Goal: Task Accomplishment & Management: Complete application form

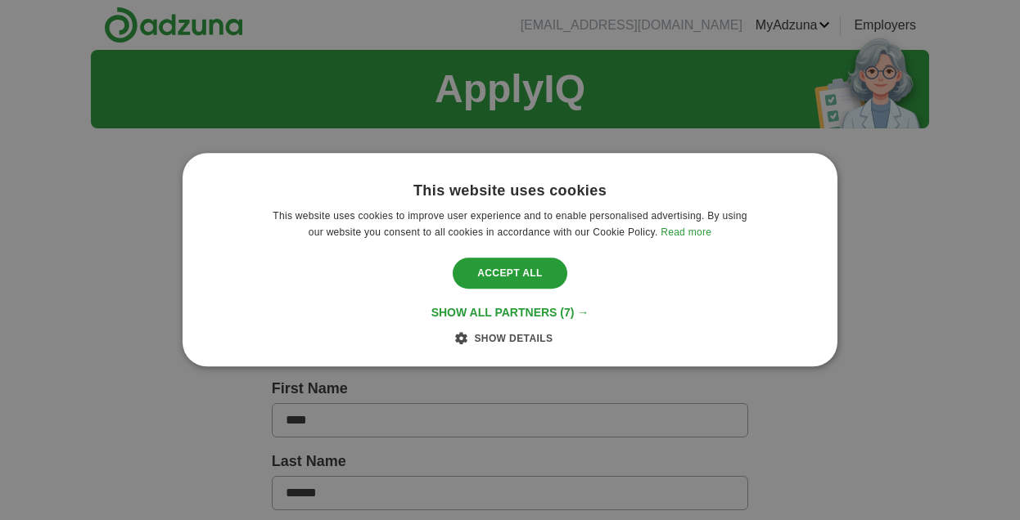
click at [857, 289] on div "This website uses cookies This website uses cookies to improve user experience …" at bounding box center [510, 260] width 1020 height 520
click at [532, 277] on div "Accept all" at bounding box center [510, 273] width 115 height 31
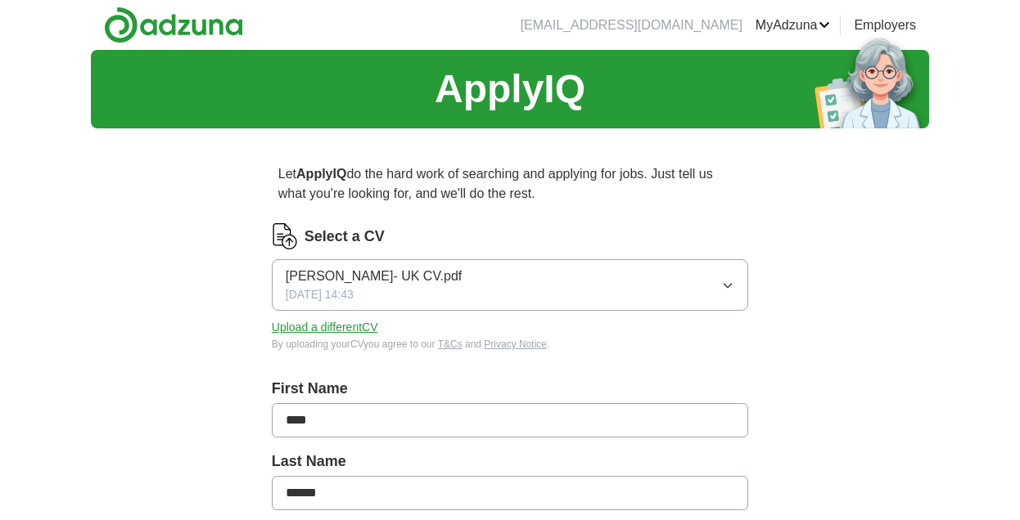
click at [496, 282] on button "[PERSON_NAME]- UK CV.pdf [DATE] 14:43" at bounding box center [510, 285] width 476 height 52
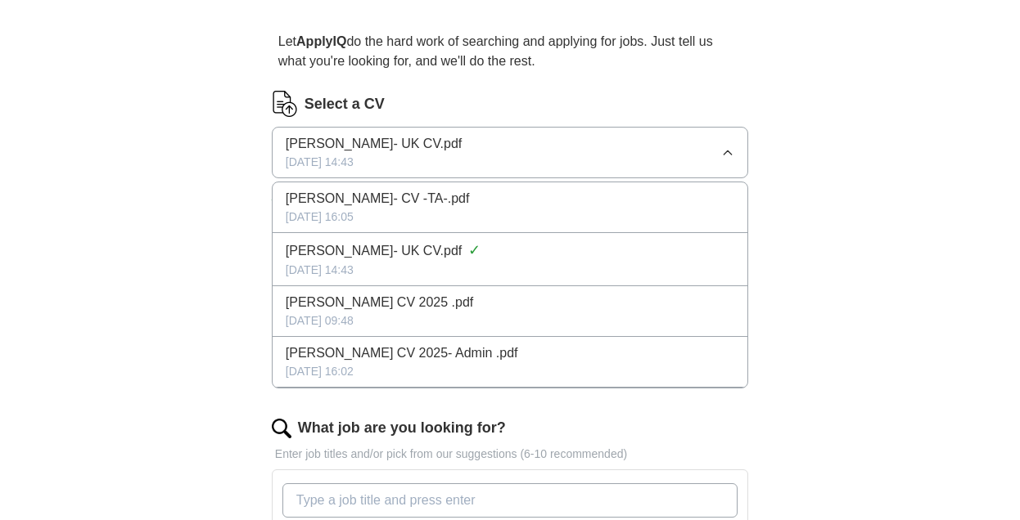
scroll to position [137, 0]
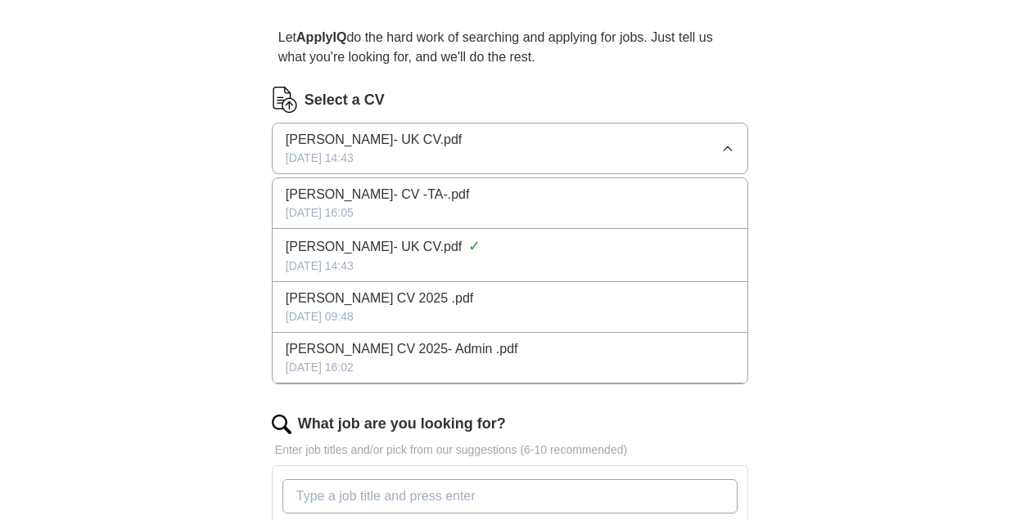
click at [733, 142] on icon "button" at bounding box center [727, 148] width 13 height 13
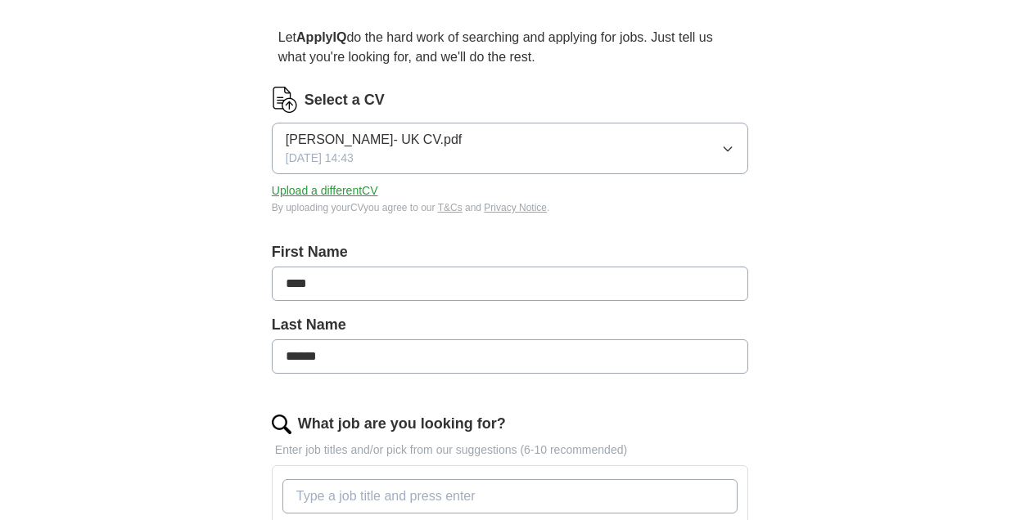
click at [357, 196] on button "Upload a different CV" at bounding box center [325, 190] width 106 height 17
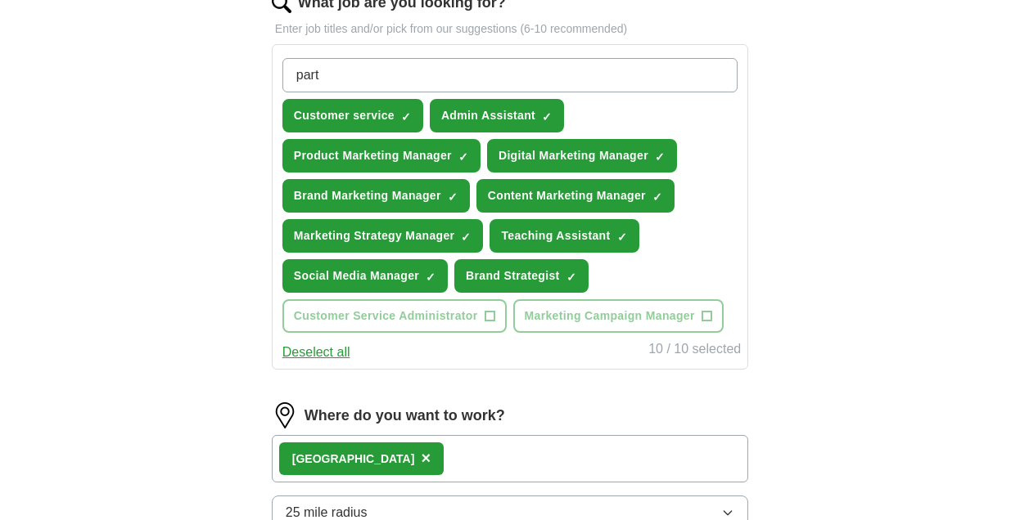
scroll to position [559, 0]
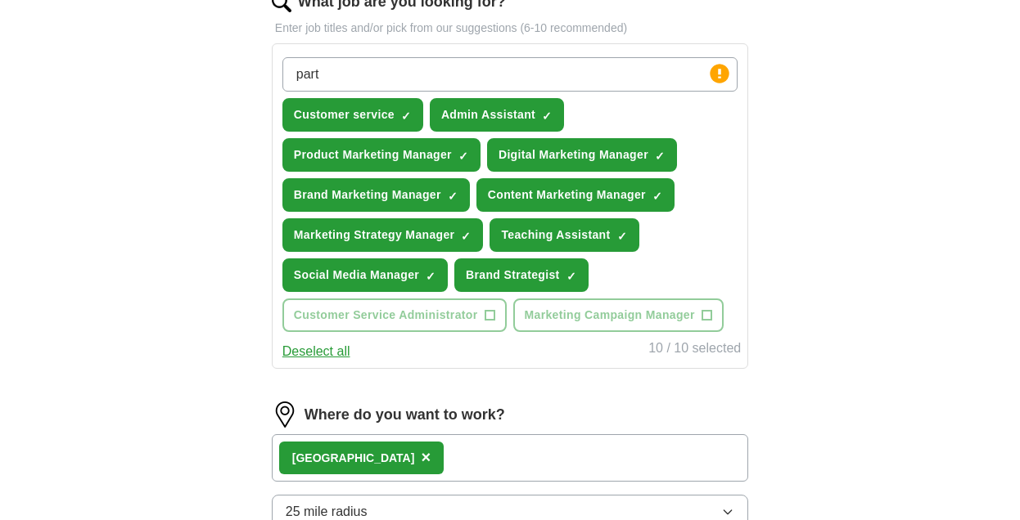
click at [0, 0] on span "×" at bounding box center [0, 0] width 0 height 0
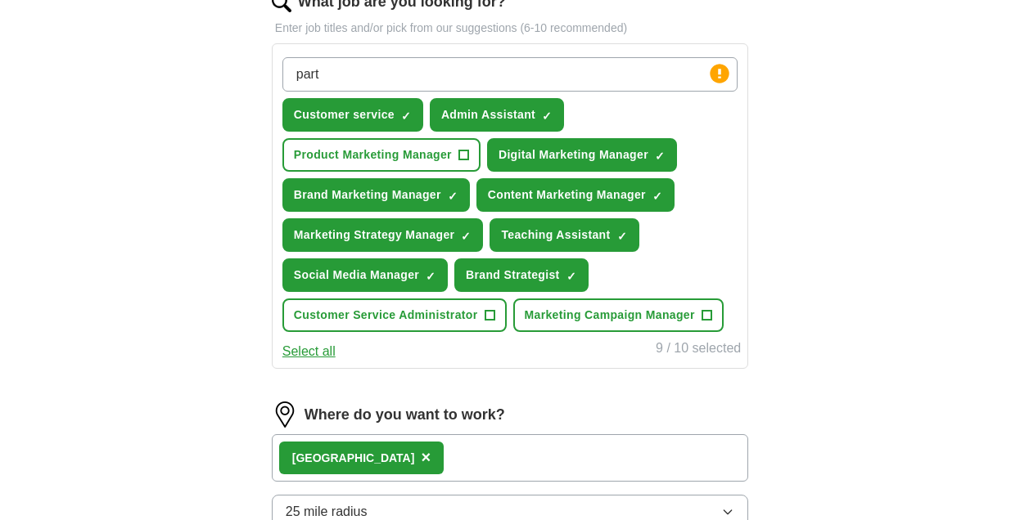
click at [0, 0] on span "×" at bounding box center [0, 0] width 0 height 0
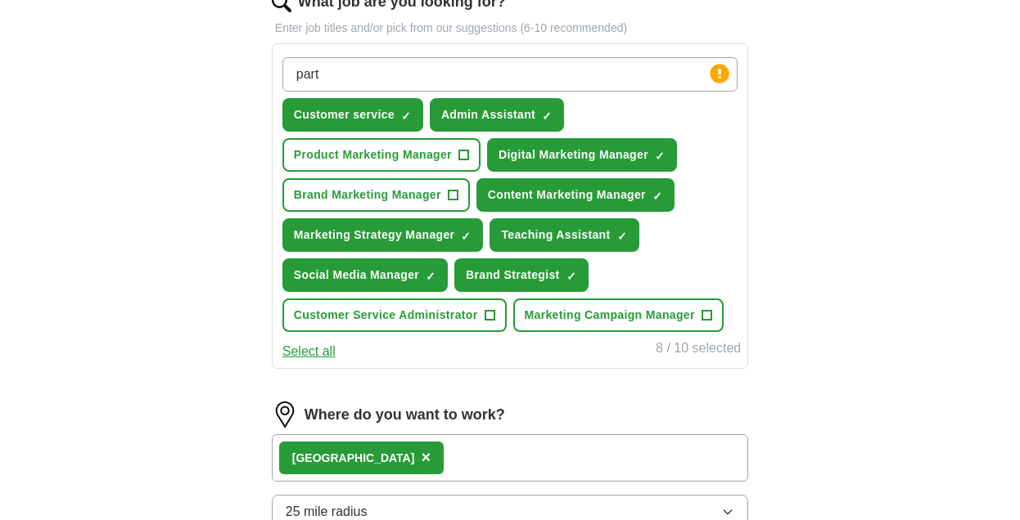
click at [0, 0] on span "×" at bounding box center [0, 0] width 0 height 0
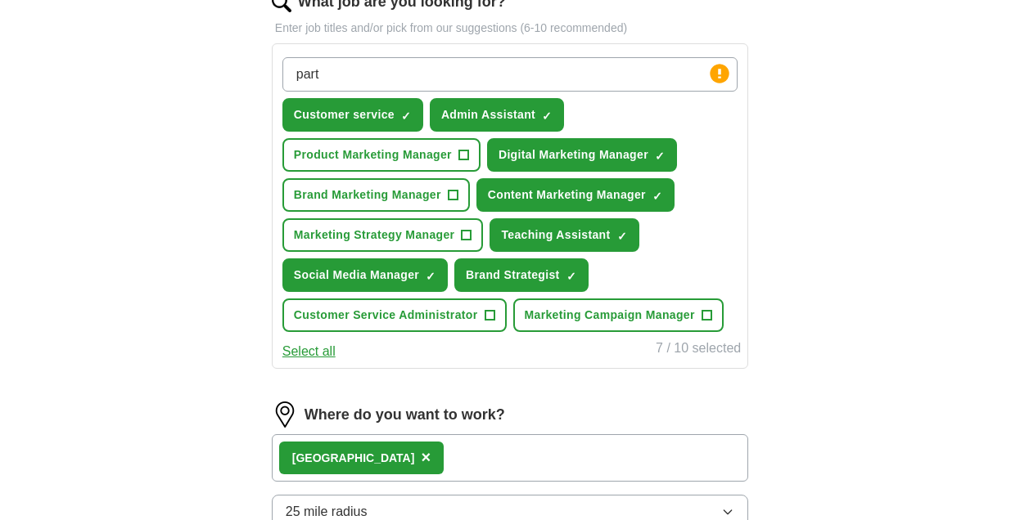
click at [0, 0] on span "×" at bounding box center [0, 0] width 0 height 0
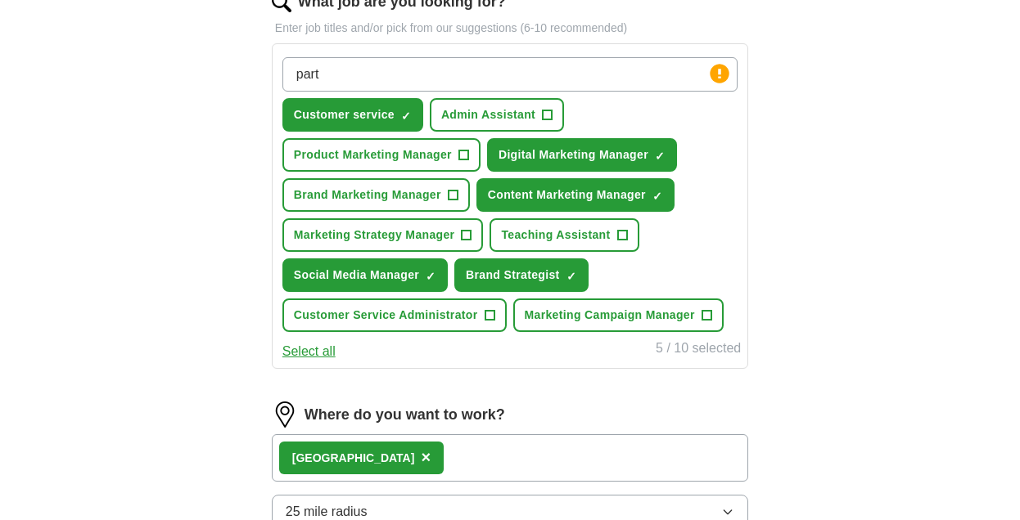
click at [392, 70] on input "part" at bounding box center [509, 74] width 455 height 34
type input "part time"
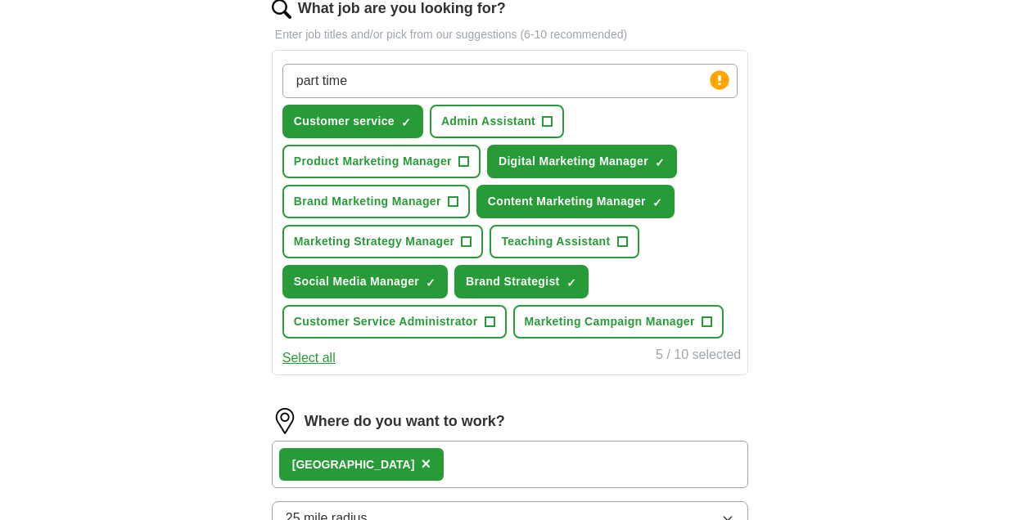
scroll to position [526, 0]
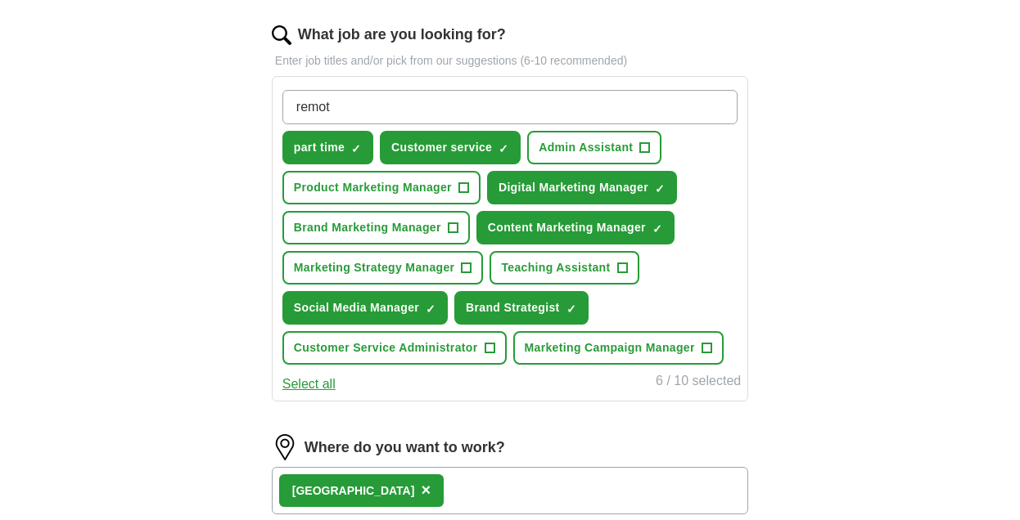
type input "remote"
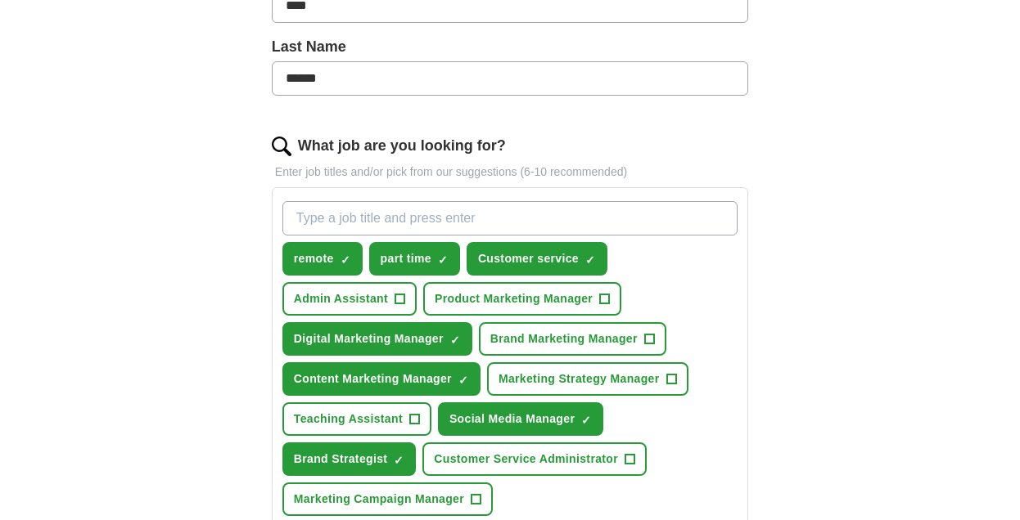
scroll to position [417, 0]
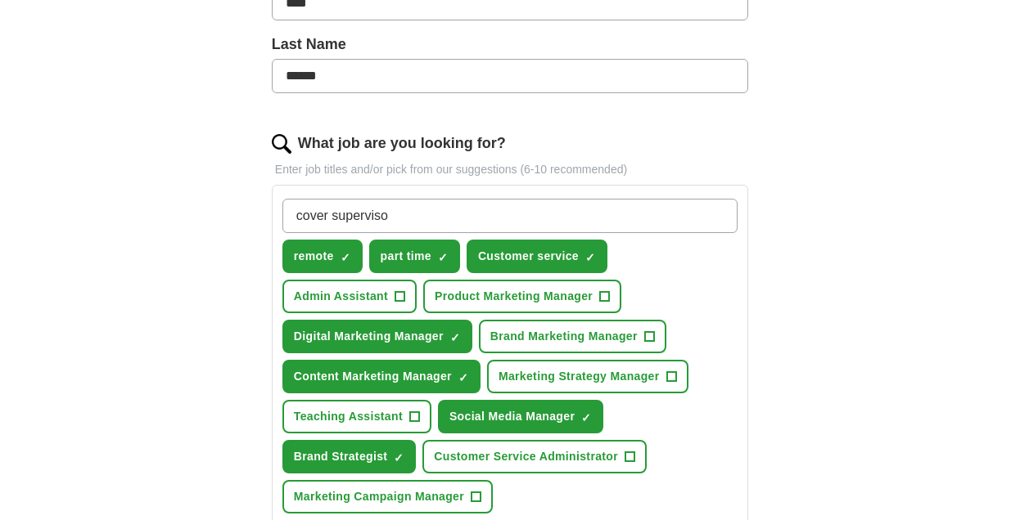
type input "cover supervisor"
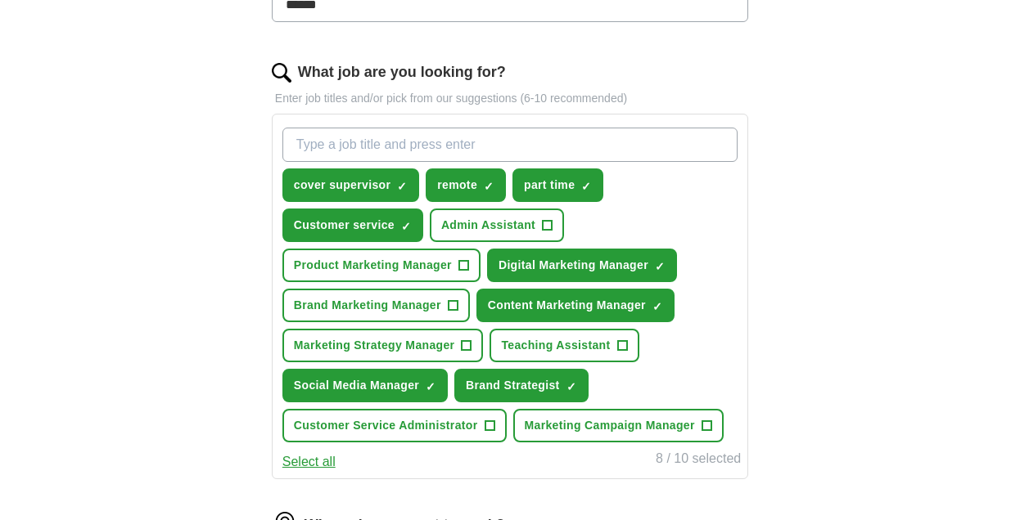
scroll to position [491, 0]
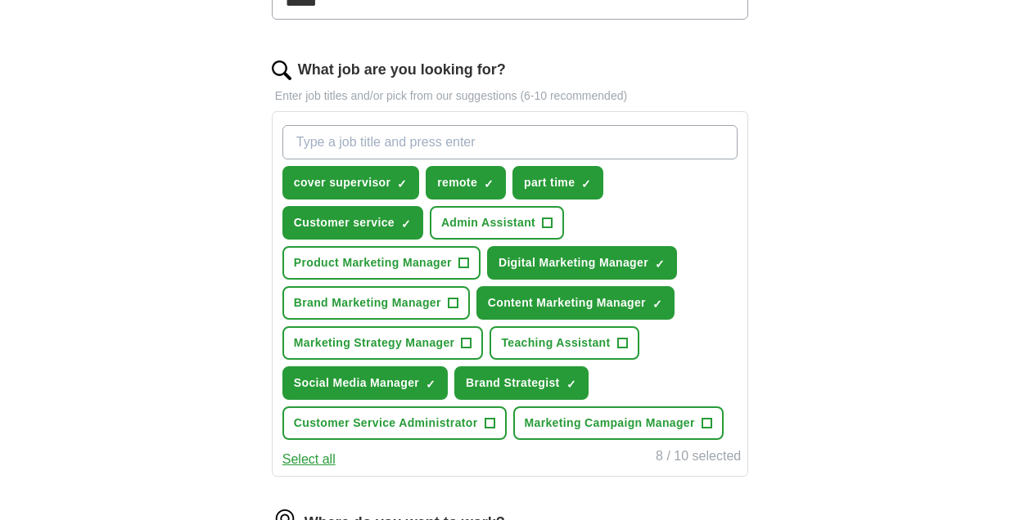
click at [0, 0] on span "×" at bounding box center [0, 0] width 0 height 0
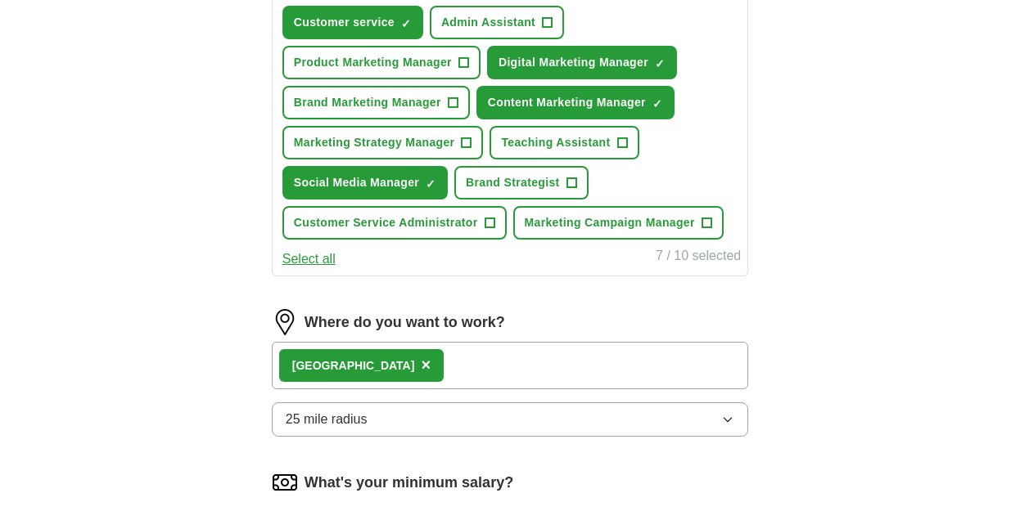
scroll to position [851, 0]
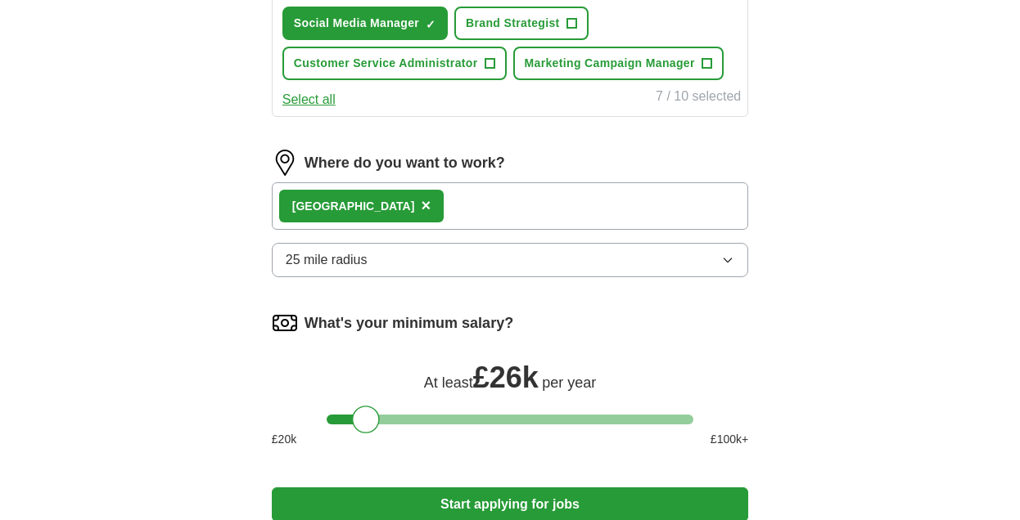
click at [458, 214] on div "Derby ×" at bounding box center [510, 205] width 476 height 47
click at [423, 197] on div "Derby ×" at bounding box center [510, 205] width 476 height 47
click at [403, 205] on div "Derby ×" at bounding box center [510, 205] width 476 height 47
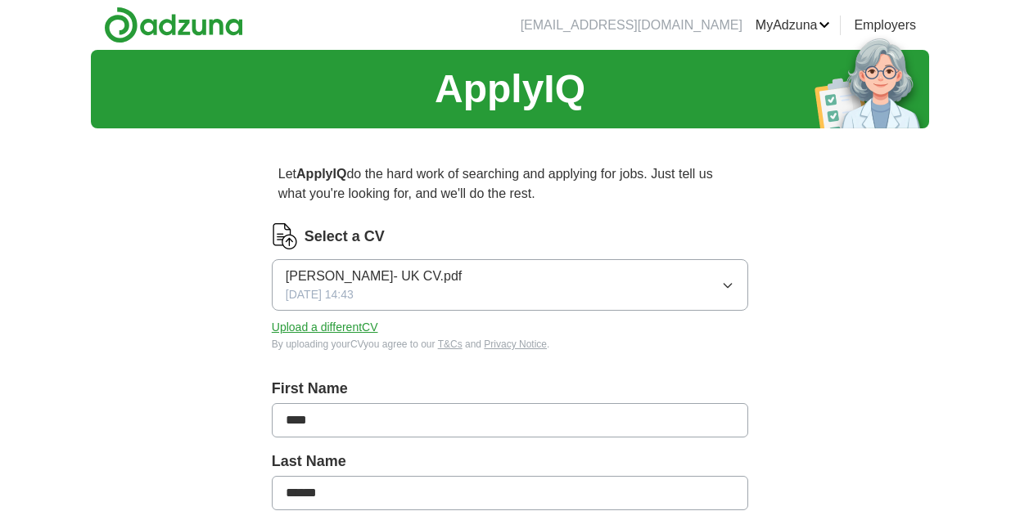
scroll to position [0, 0]
click at [705, 280] on button "[PERSON_NAME]- UK CV.pdf [DATE] 14:43" at bounding box center [510, 285] width 476 height 52
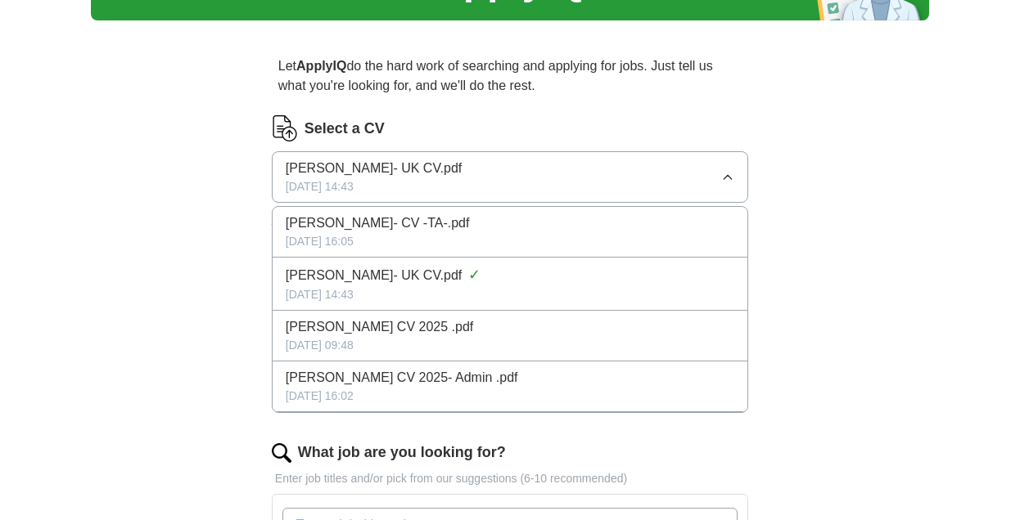
scroll to position [111, 0]
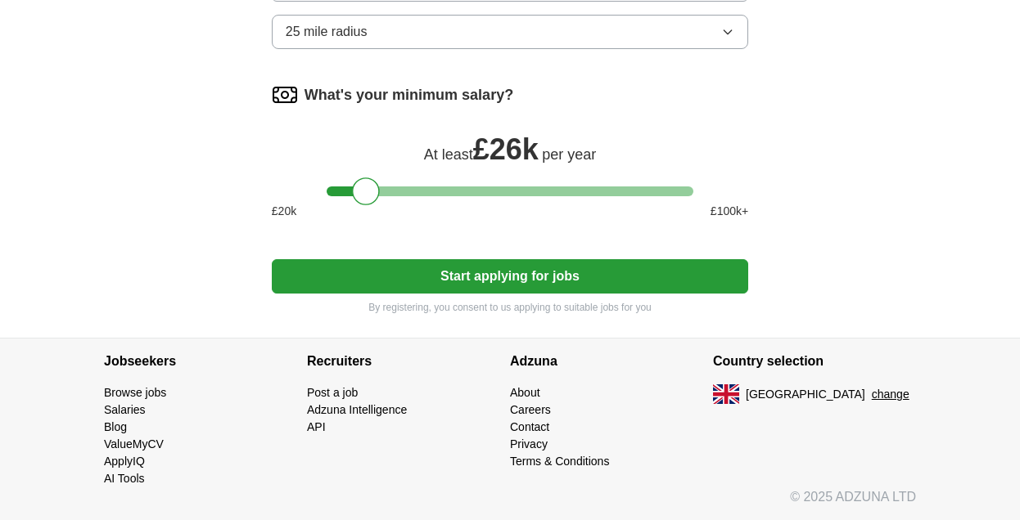
scroll to position [1079, 0]
click at [659, 278] on button "Start applying for jobs" at bounding box center [510, 276] width 476 height 34
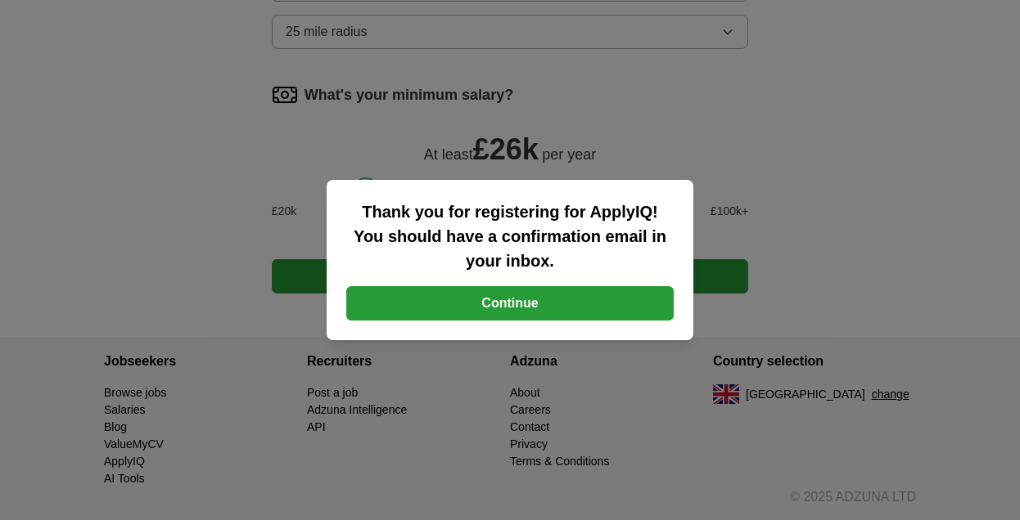
click at [577, 299] on button "Continue" at bounding box center [509, 303] width 327 height 34
